Goal: Communication & Community: Answer question/provide support

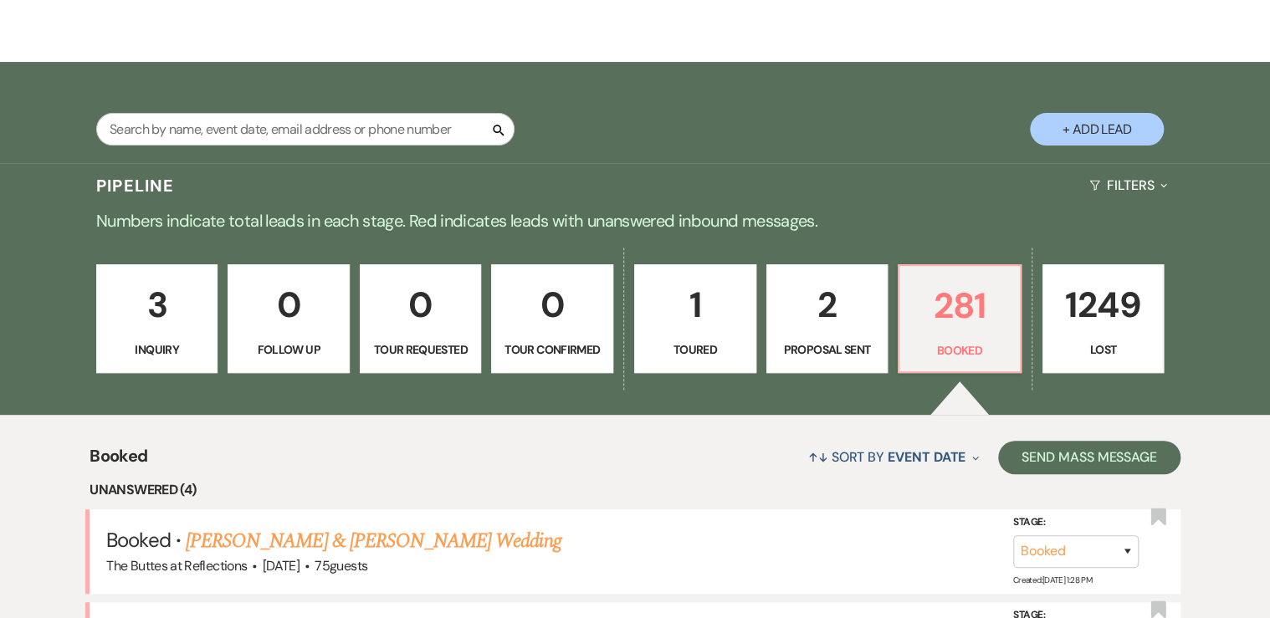
scroll to position [67, 0]
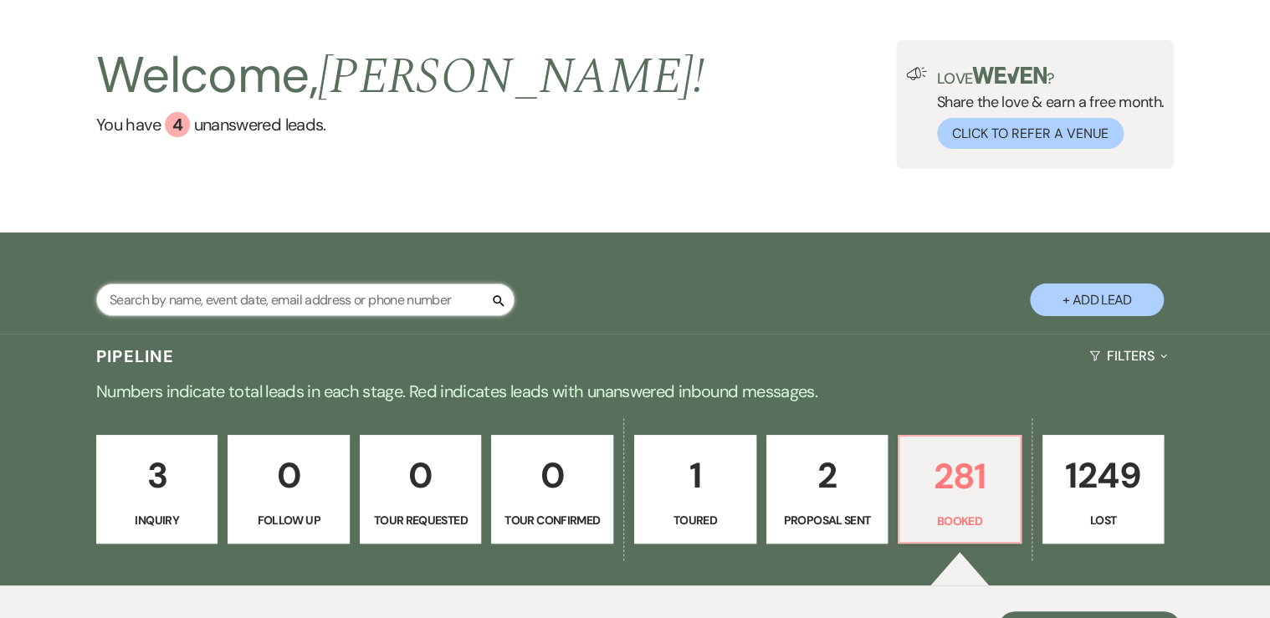
click at [191, 302] on input "text" at bounding box center [305, 300] width 418 height 33
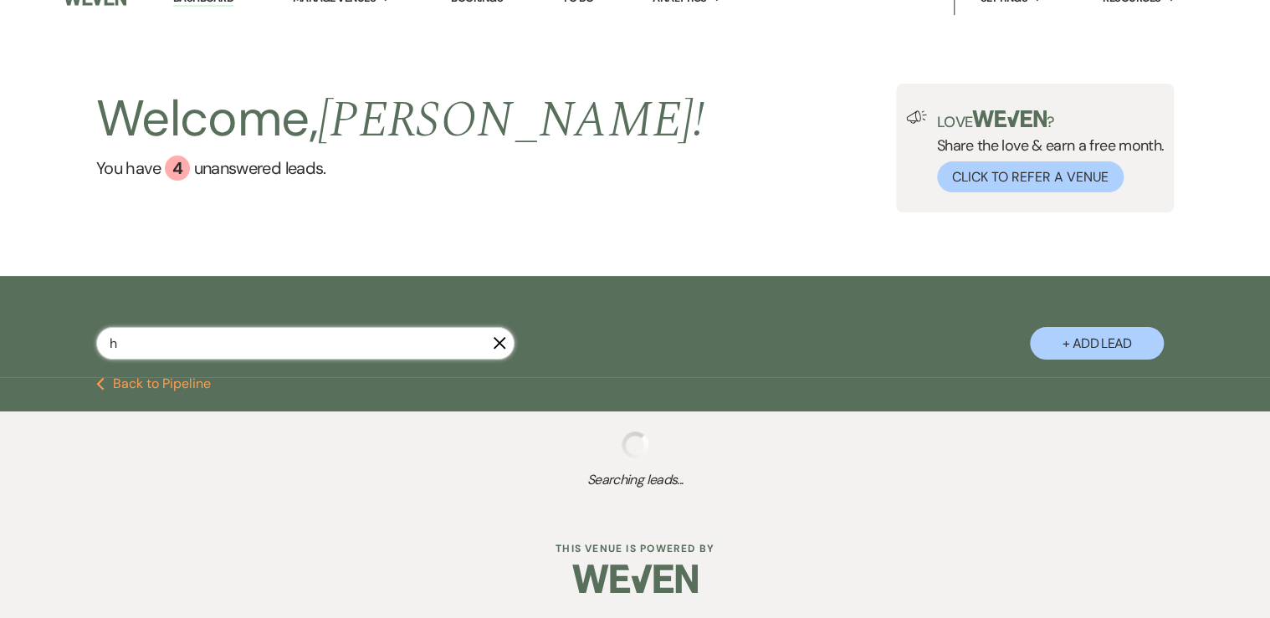
scroll to position [23, 0]
type input "m"
type input "n"
type input "ashlyn"
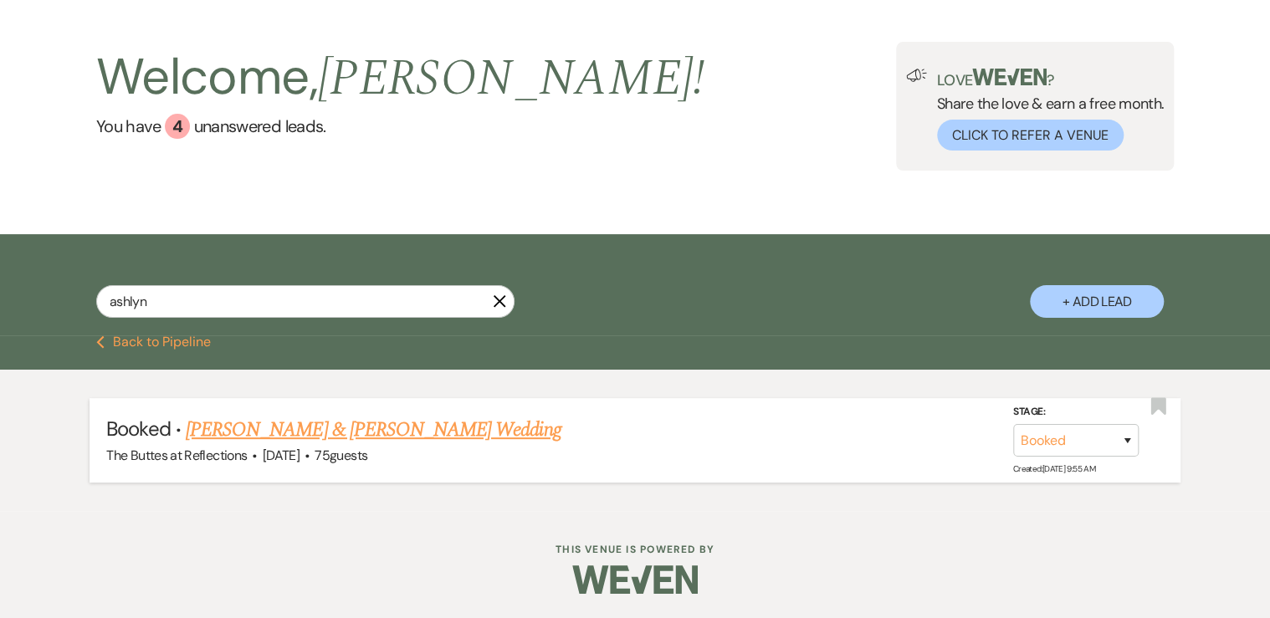
click at [301, 432] on link "[PERSON_NAME] & [PERSON_NAME] Wedding" at bounding box center [373, 430] width 375 height 30
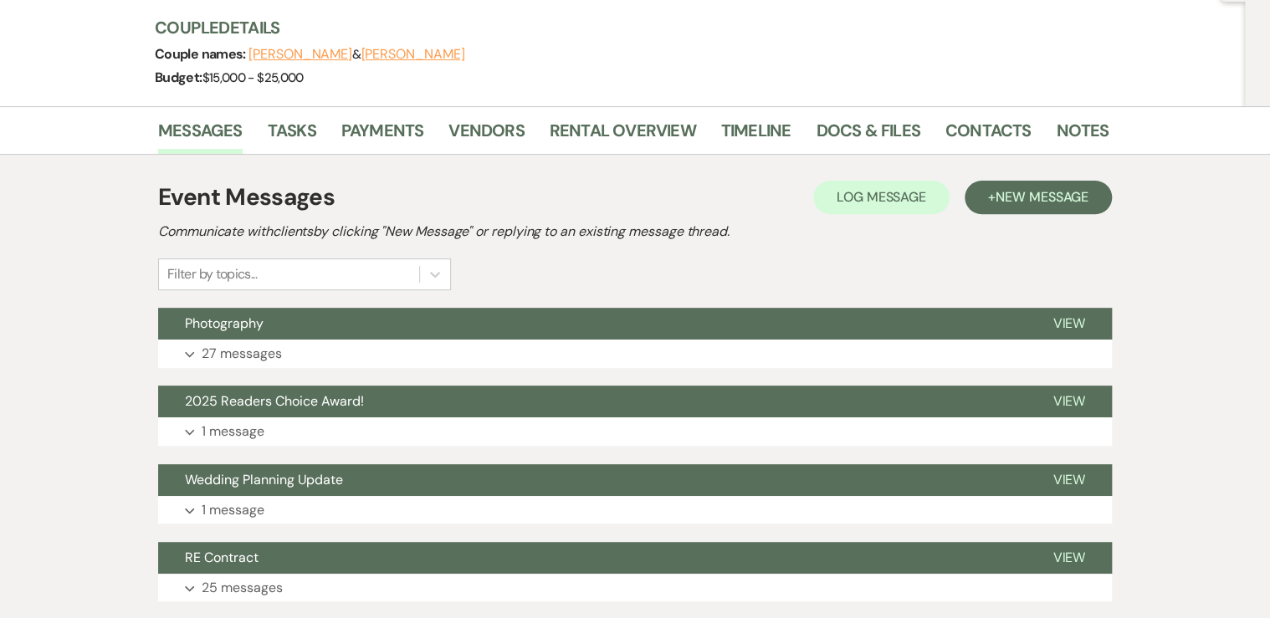
scroll to position [201, 0]
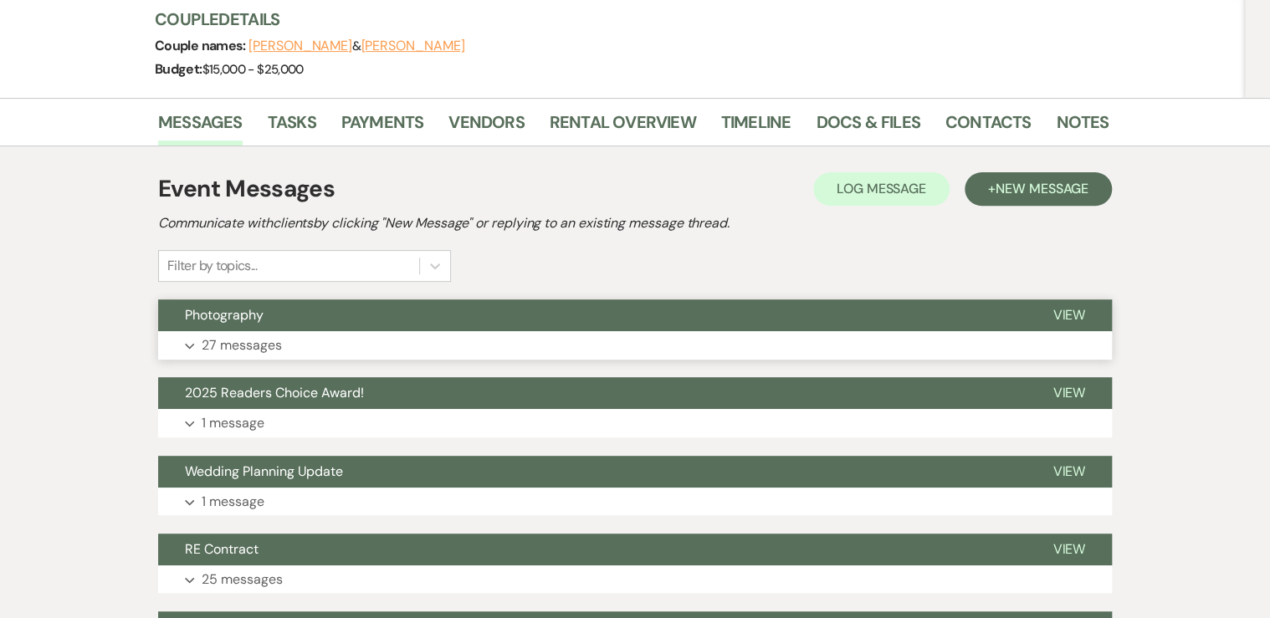
click at [251, 345] on p "27 messages" at bounding box center [242, 346] width 80 height 22
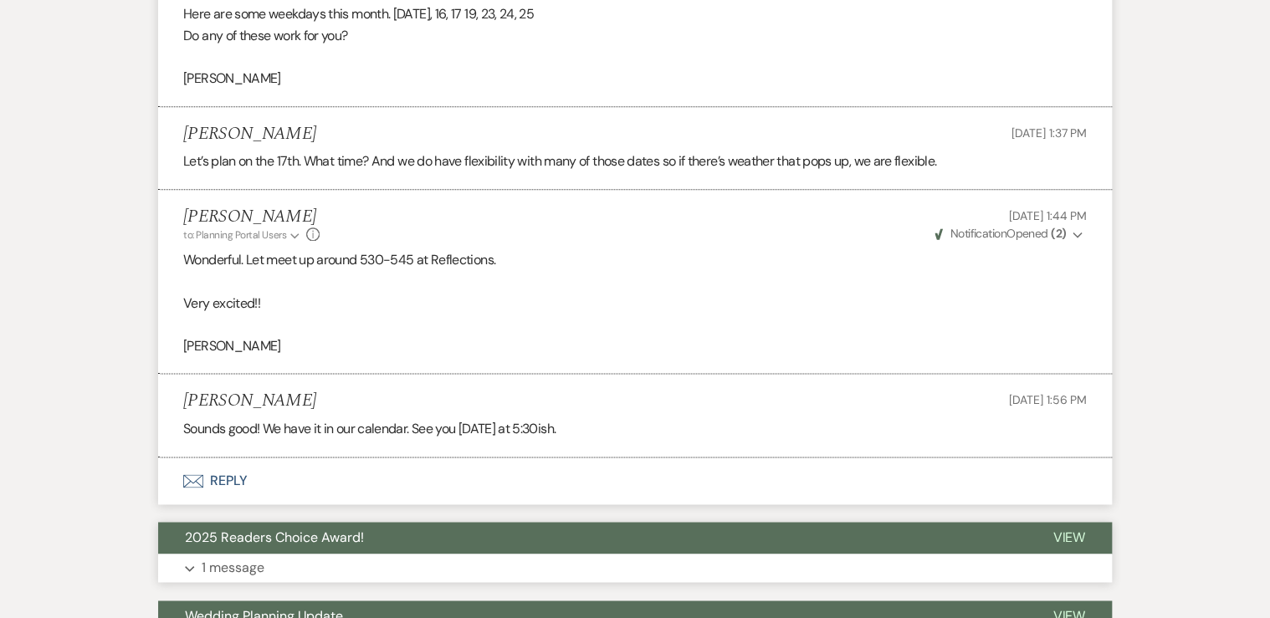
scroll to position [4083, 0]
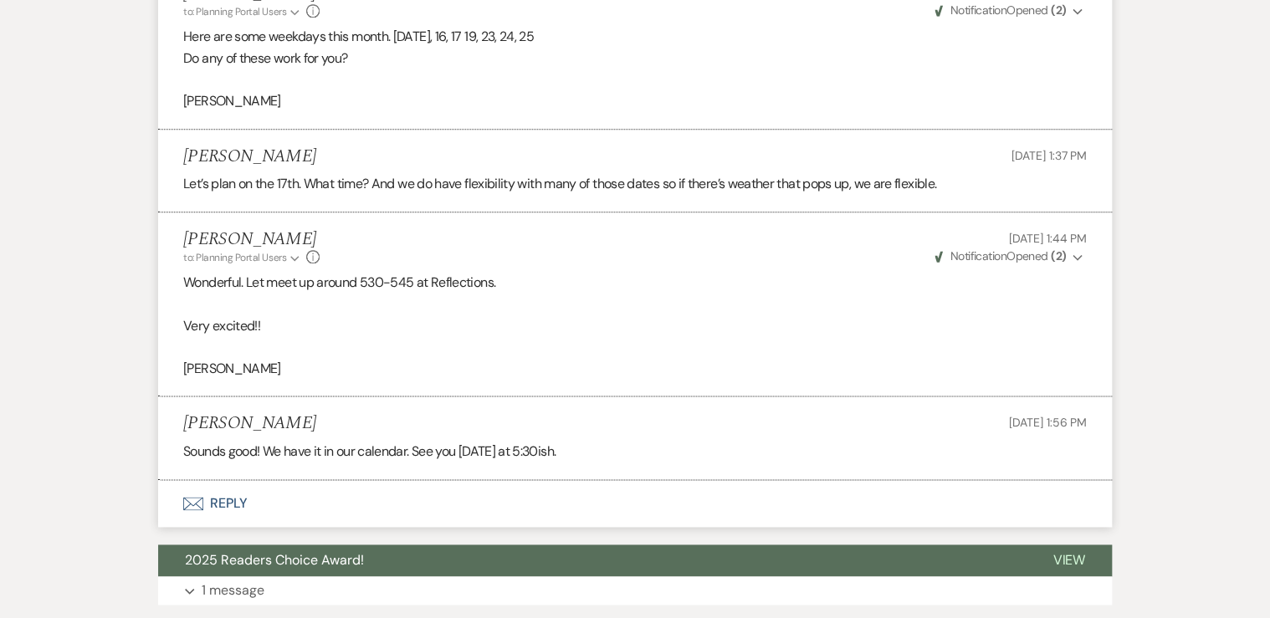
click at [231, 496] on button "Envelope Reply" at bounding box center [635, 503] width 954 height 47
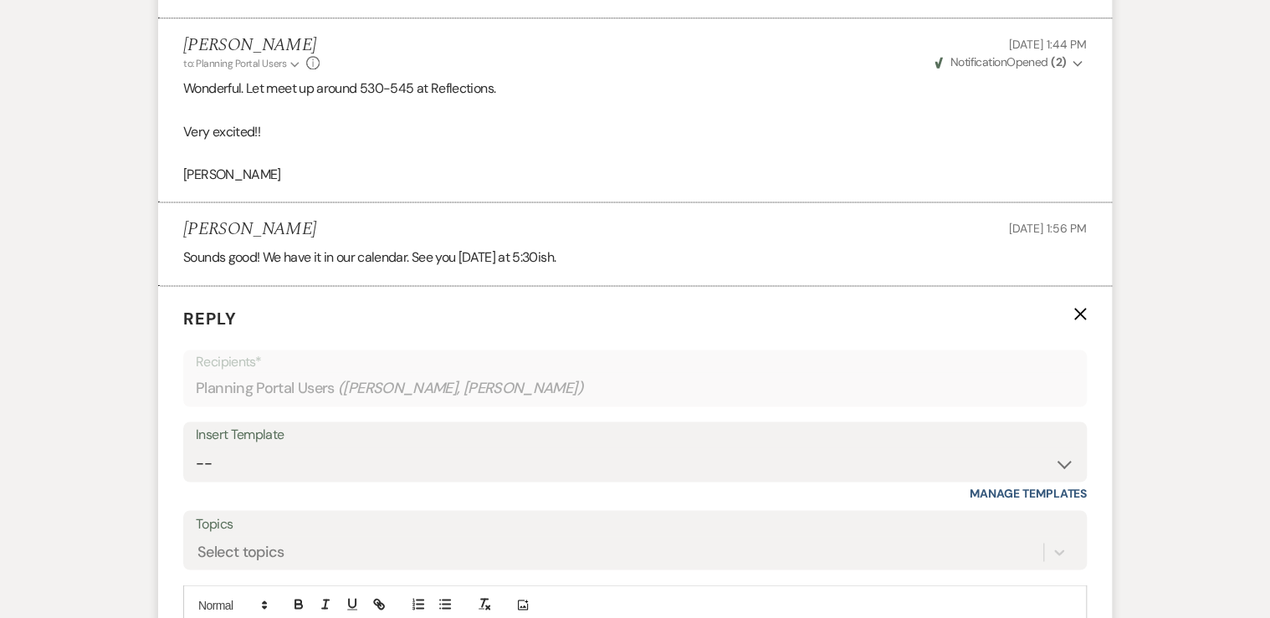
scroll to position [4496, 0]
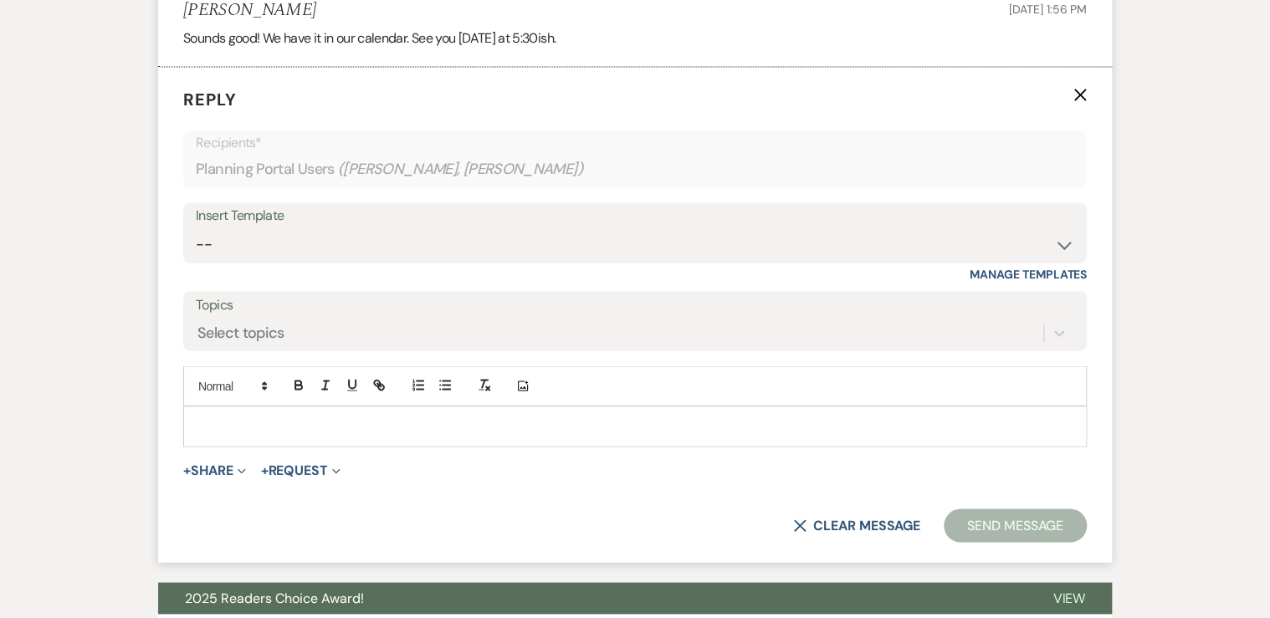
click at [243, 425] on p at bounding box center [635, 426] width 877 height 18
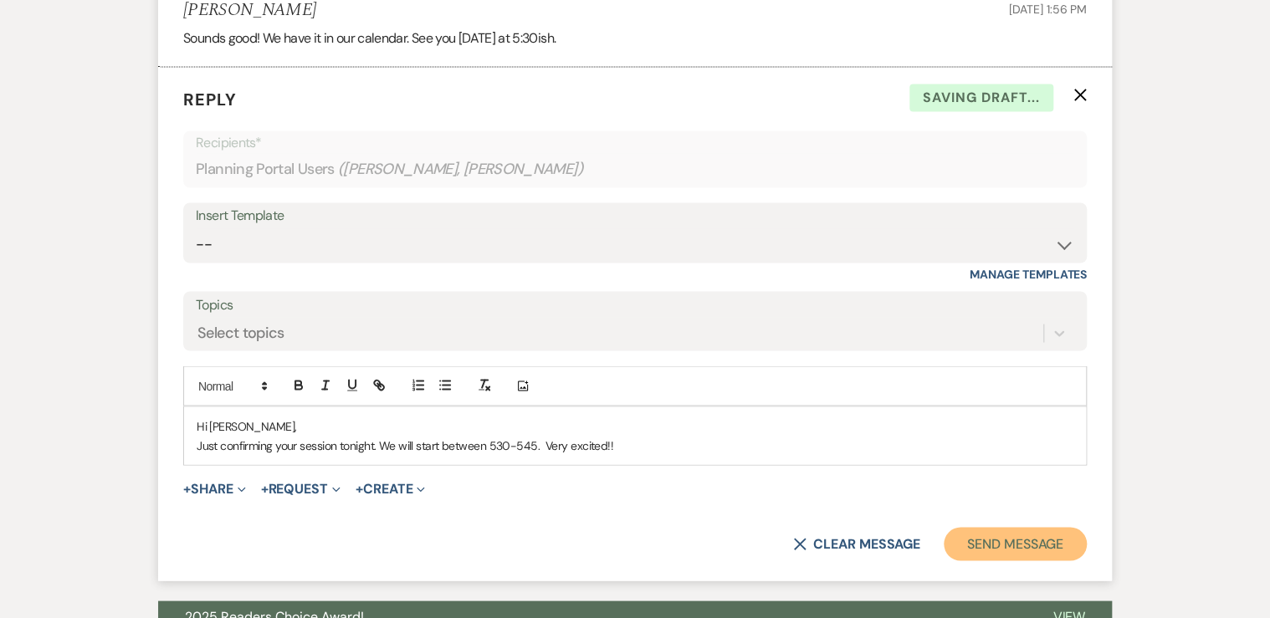
click at [1021, 542] on button "Send Message" at bounding box center [1015, 543] width 143 height 33
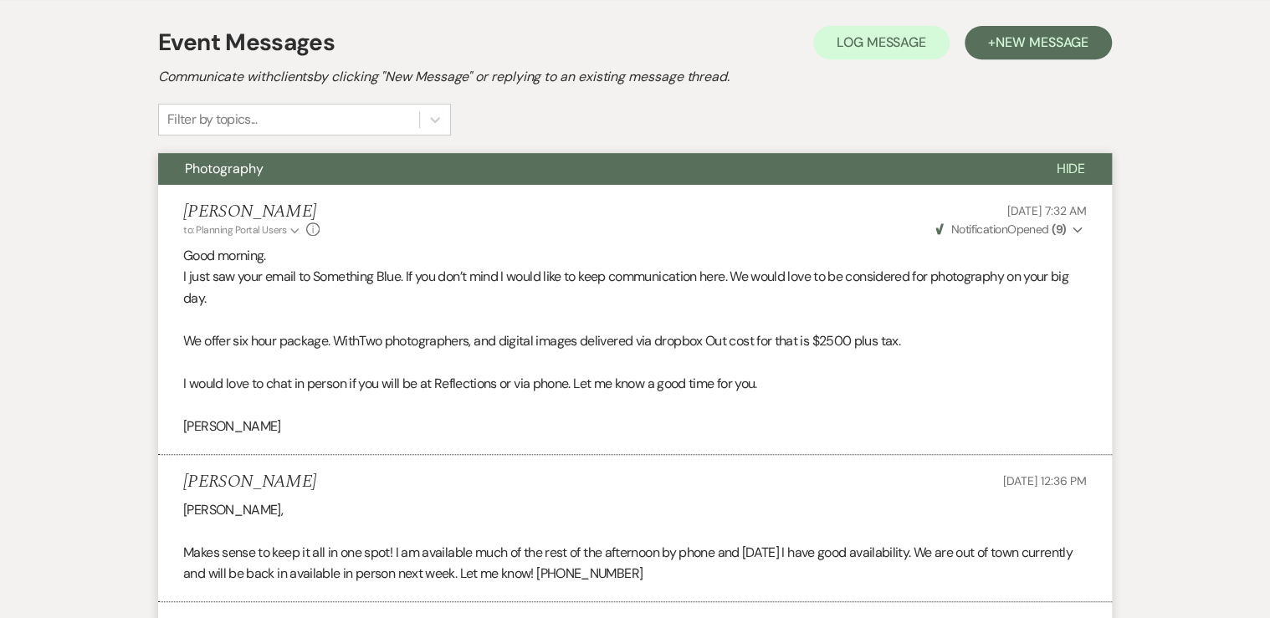
scroll to position [0, 0]
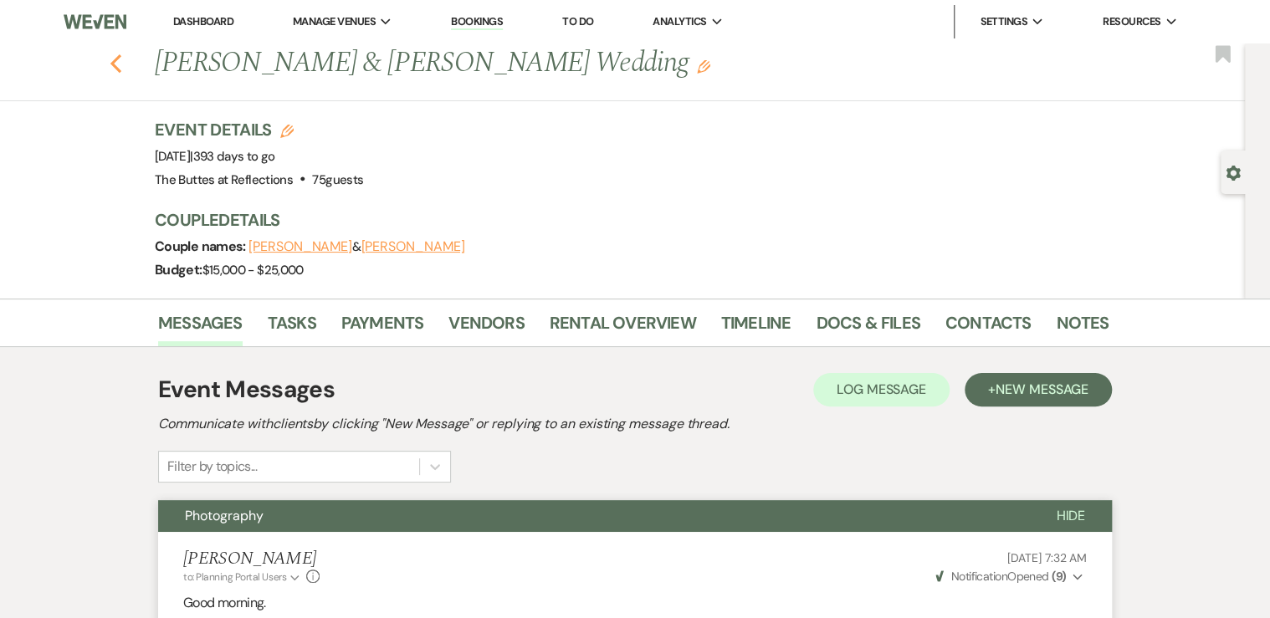
click at [117, 63] on use "button" at bounding box center [115, 63] width 11 height 18
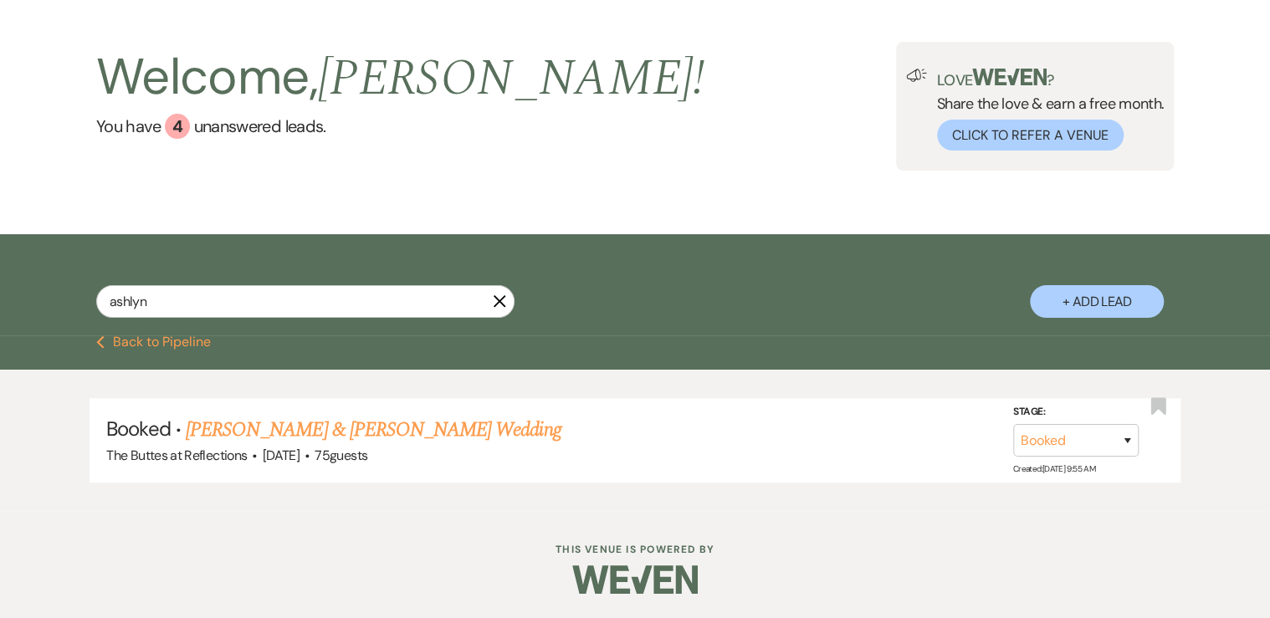
click at [499, 304] on icon "X" at bounding box center [499, 300] width 13 height 13
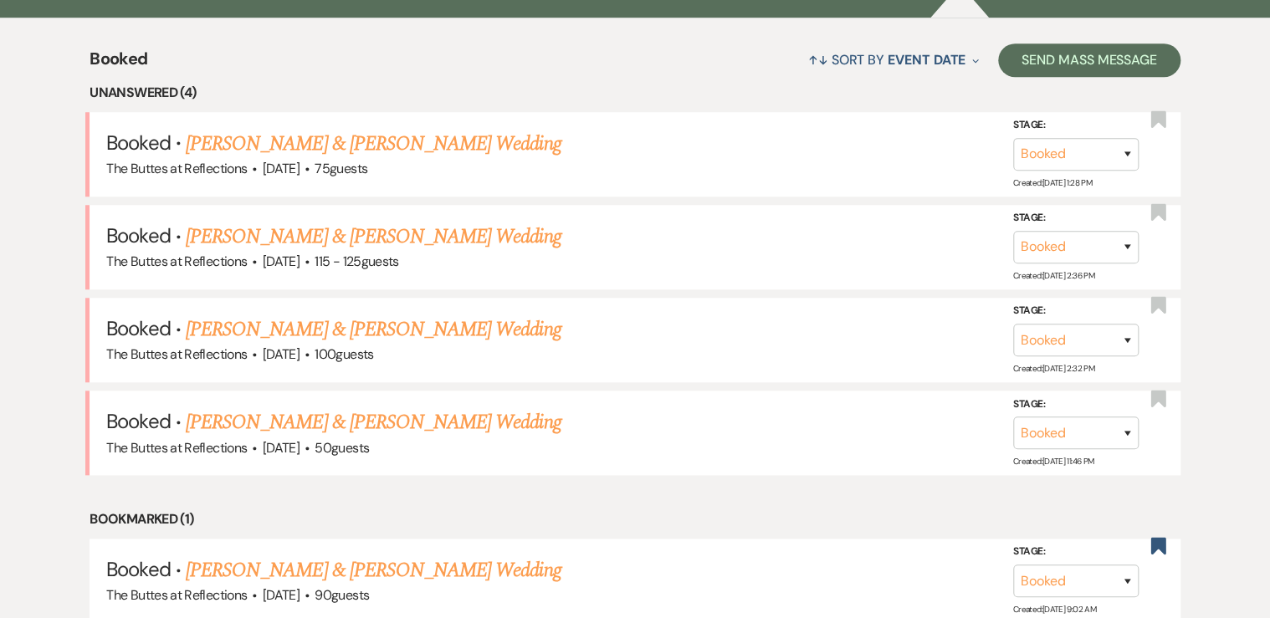
scroll to position [669, 0]
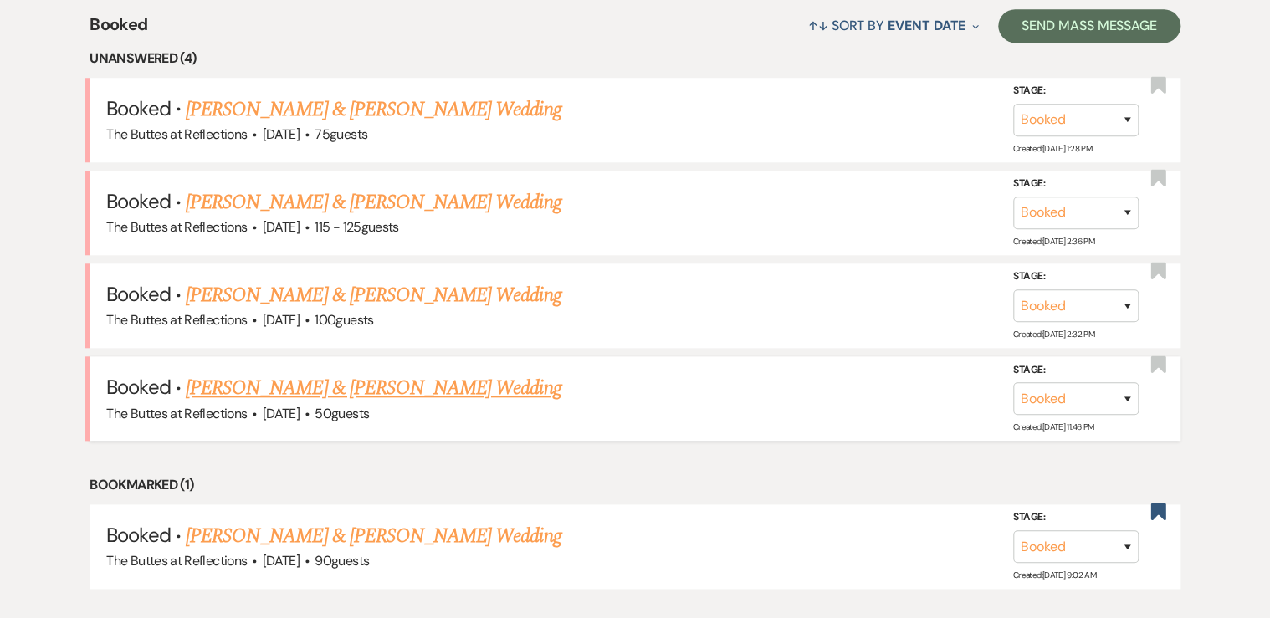
click at [311, 380] on link "[PERSON_NAME] & [PERSON_NAME] Wedding" at bounding box center [373, 388] width 375 height 30
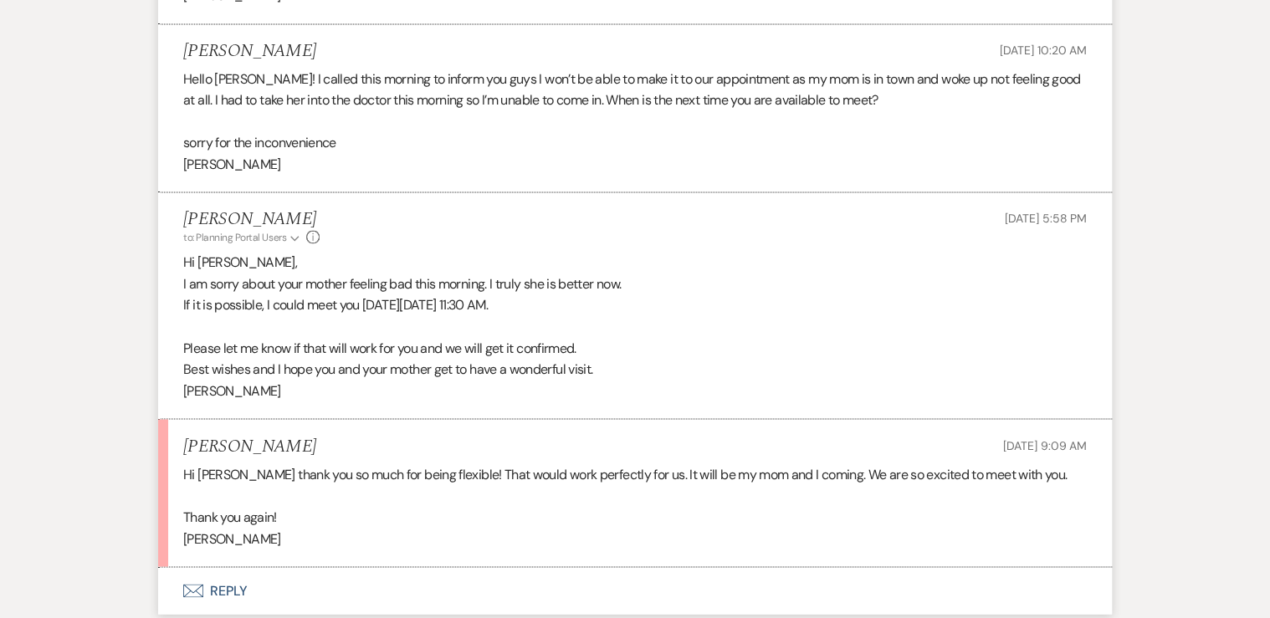
scroll to position [1204, 0]
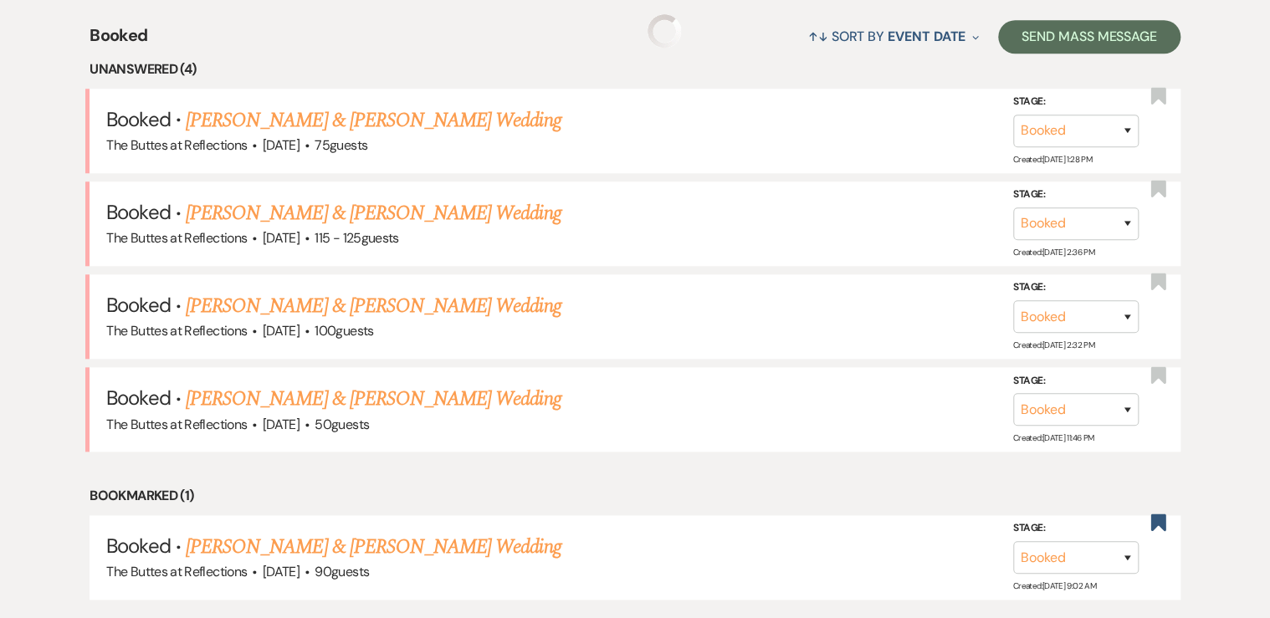
scroll to position [268, 0]
